Goal: Task Accomplishment & Management: Manage account settings

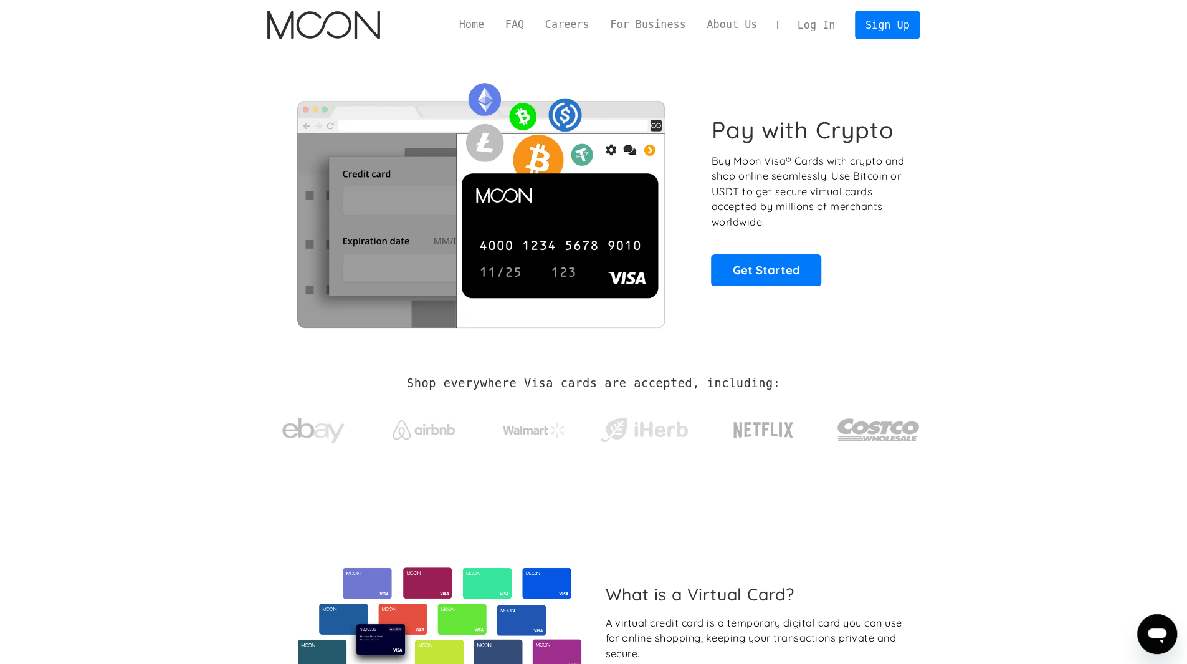
click at [823, 26] on link "Log In" at bounding box center [816, 24] width 59 height 27
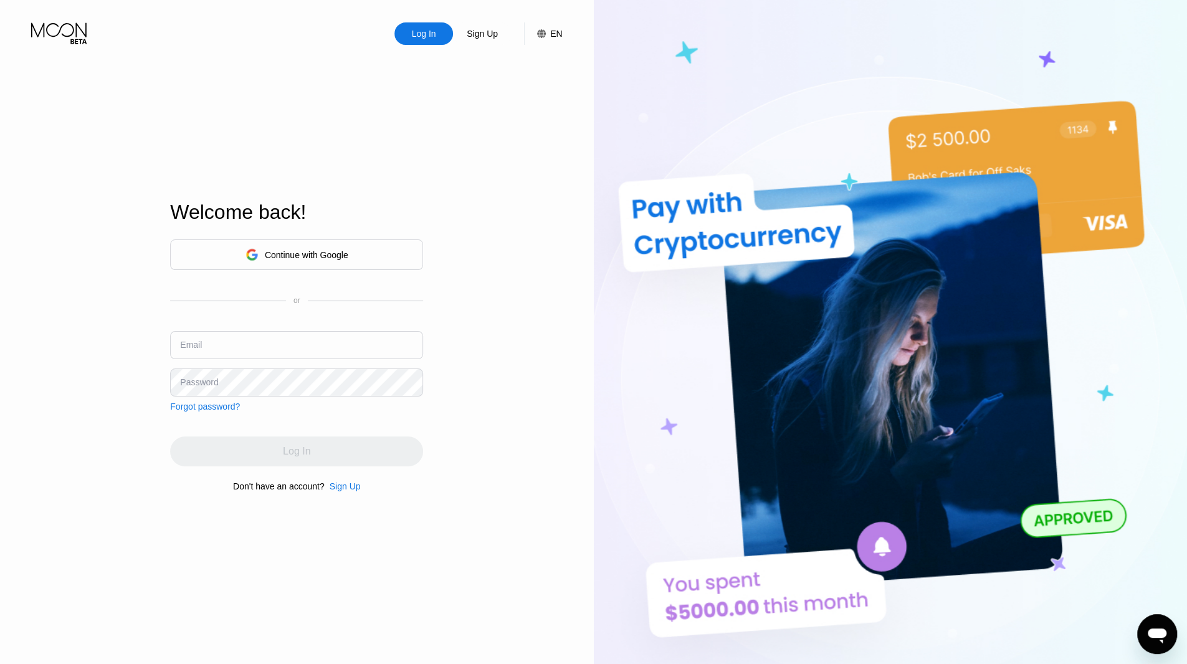
click at [199, 341] on div "Email" at bounding box center [191, 345] width 22 height 10
click at [219, 346] on input "text" at bounding box center [296, 345] width 253 height 28
type input "dianacas1967@gmail.com"
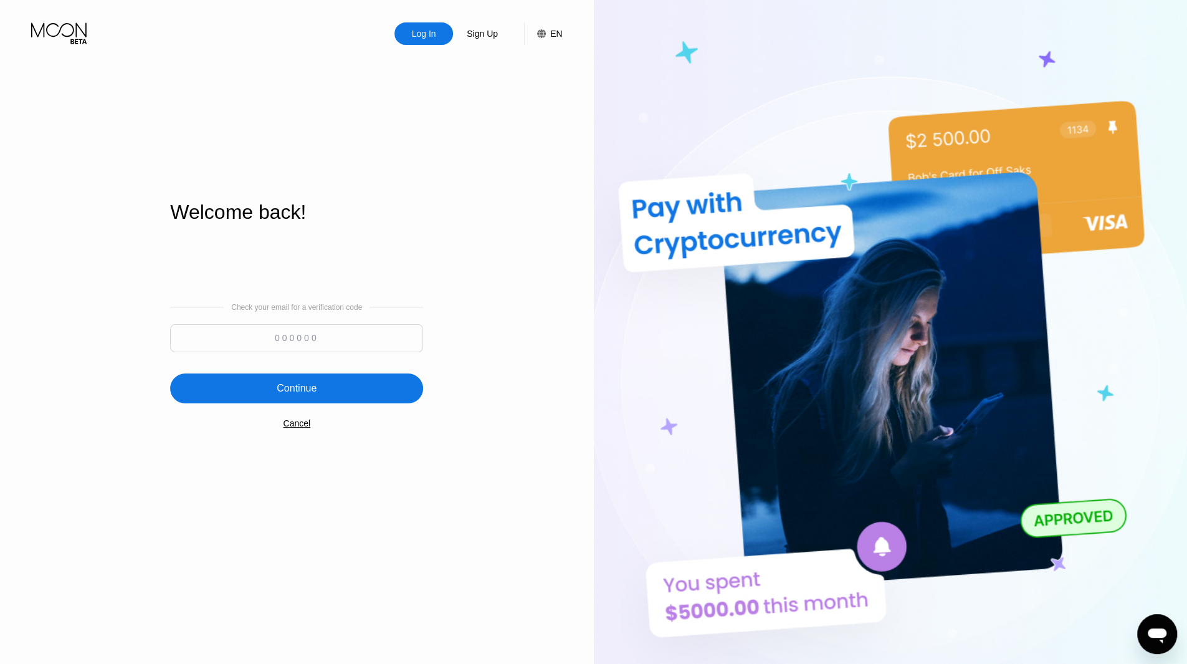
click at [223, 341] on input at bounding box center [296, 338] width 253 height 28
type input "254199"
click at [313, 390] on div "Continue" at bounding box center [297, 388] width 40 height 12
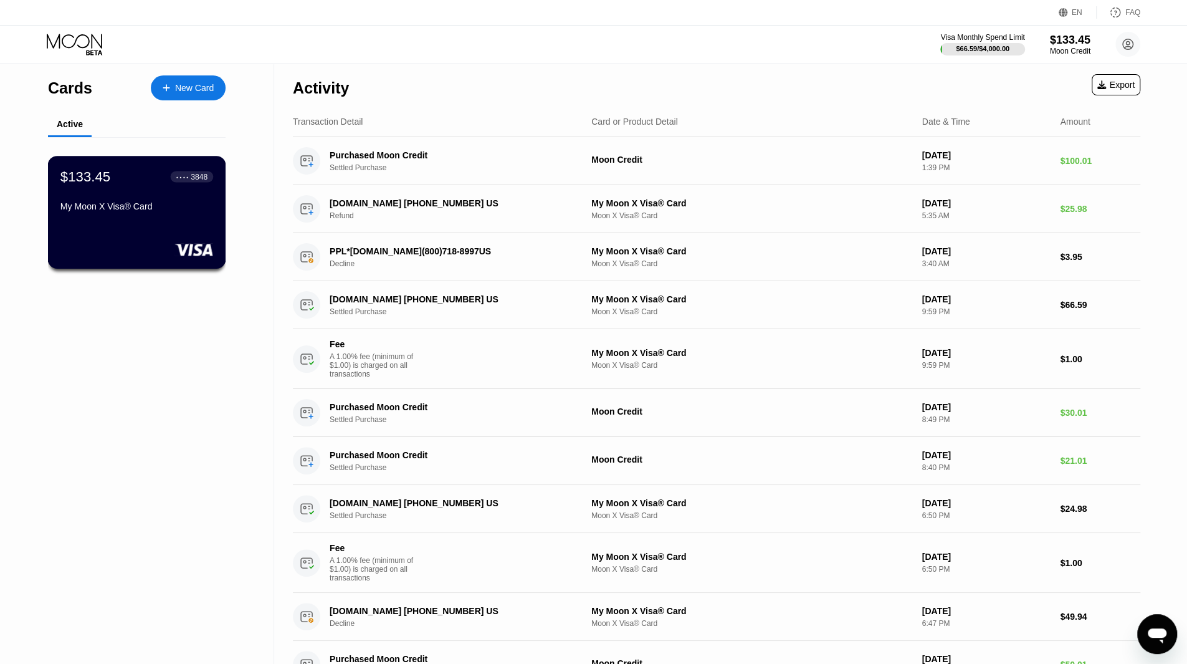
click at [202, 255] on rect at bounding box center [193, 249] width 39 height 12
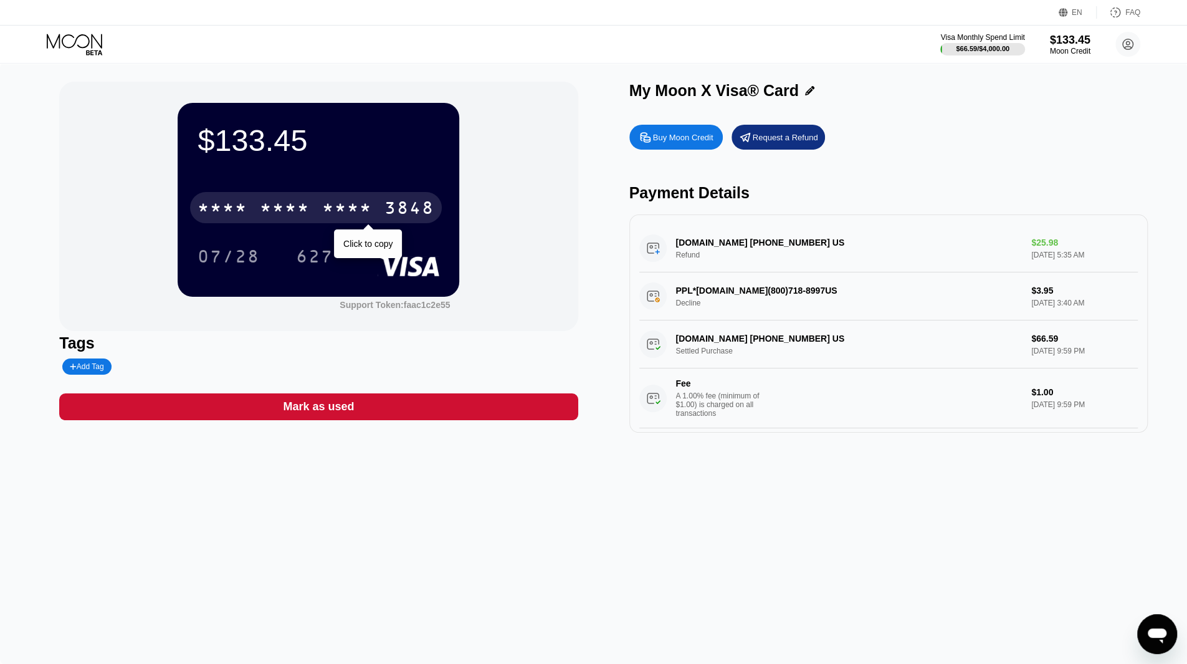
click at [377, 206] on div "* * * * * * * * * * * * 3848" at bounding box center [316, 207] width 252 height 31
